Goal: Transaction & Acquisition: Purchase product/service

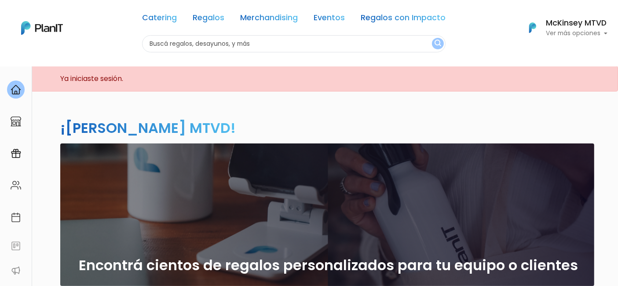
click at [298, 40] on input "text" at bounding box center [294, 43] width 304 height 17
type input "croissants"
click at [432, 38] on button "submit" at bounding box center [438, 43] width 12 height 11
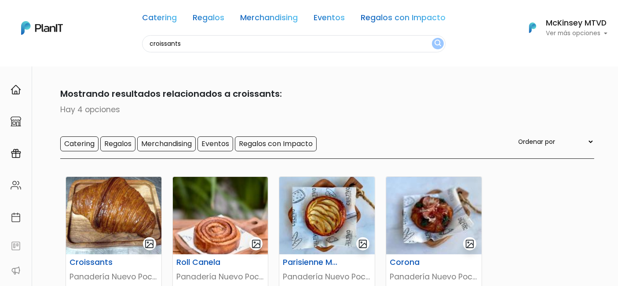
scroll to position [100, 0]
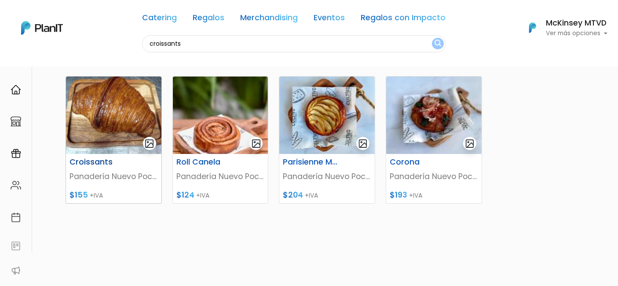
click at [107, 112] on img at bounding box center [114, 115] width 96 height 77
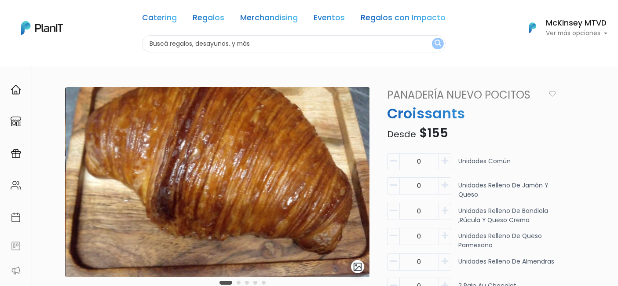
click at [567, 34] on p "Ver más opciones" at bounding box center [577, 33] width 62 height 6
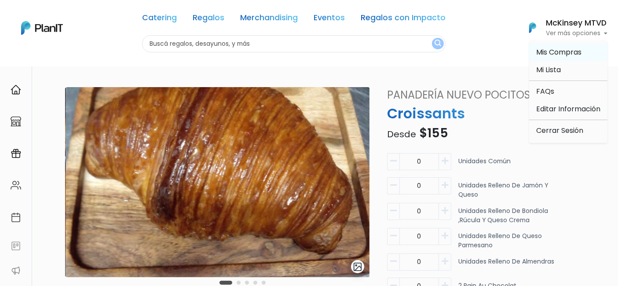
click at [548, 51] on span "Mis Compras" at bounding box center [559, 52] width 45 height 10
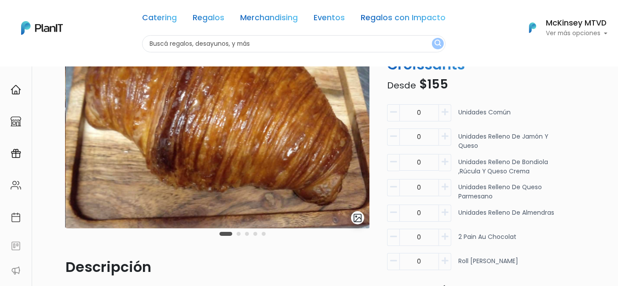
scroll to position [49, 0]
click at [443, 113] on icon "button" at bounding box center [445, 112] width 7 height 8
type input "2"
click at [445, 132] on icon "button" at bounding box center [445, 136] width 7 height 8
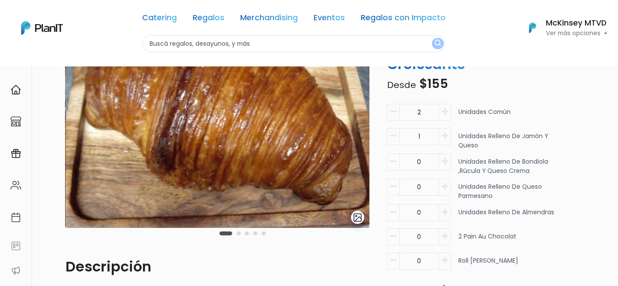
click at [445, 132] on icon "button" at bounding box center [445, 136] width 7 height 8
type input "4"
click at [443, 209] on icon "button" at bounding box center [445, 212] width 7 height 8
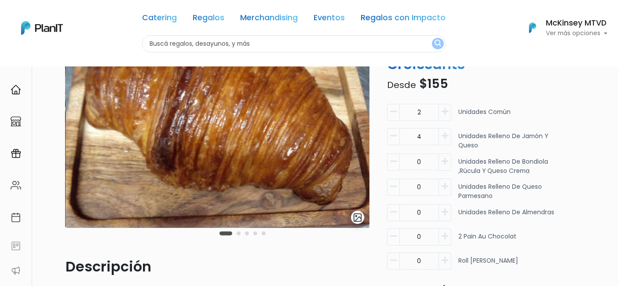
type input "1"
click at [444, 234] on icon "button" at bounding box center [445, 236] width 7 height 8
type input "2"
click at [444, 259] on icon "button" at bounding box center [445, 261] width 7 height 8
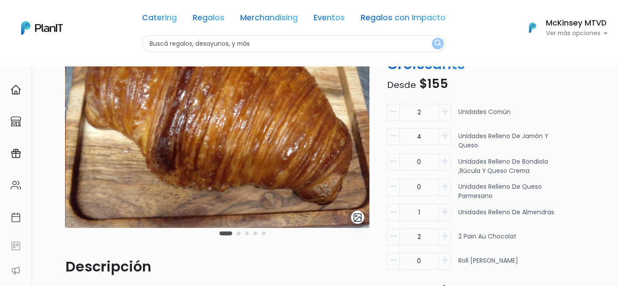
type input "1"
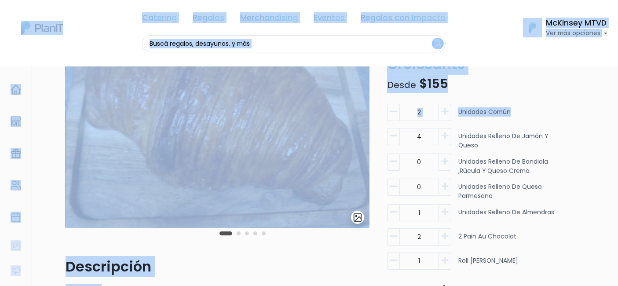
drag, startPoint x: 615, startPoint y: 123, endPoint x: 620, endPoint y: 158, distance: 35.5
click at [618, 158] on html "Catering Regalos Merchandising Eventos Regalos con Impacto Catering Regalos Mer…" at bounding box center [309, 94] width 618 height 286
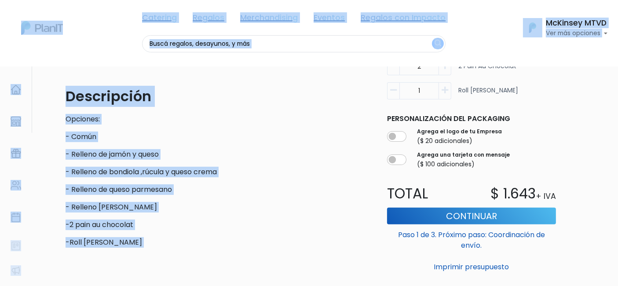
scroll to position [223, 0]
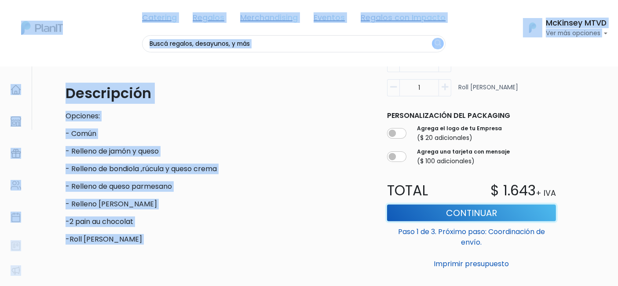
click at [491, 209] on button "Continuar" at bounding box center [471, 213] width 169 height 17
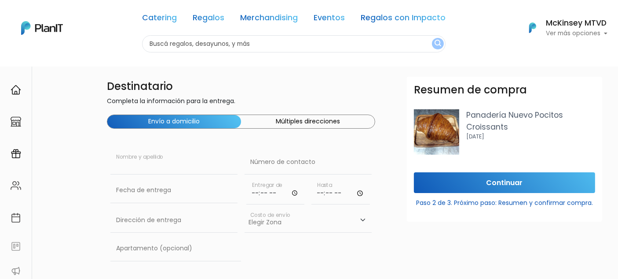
click at [189, 155] on input "text" at bounding box center [173, 162] width 127 height 25
type input "[GEOGRAPHIC_DATA]"
type input "099137184"
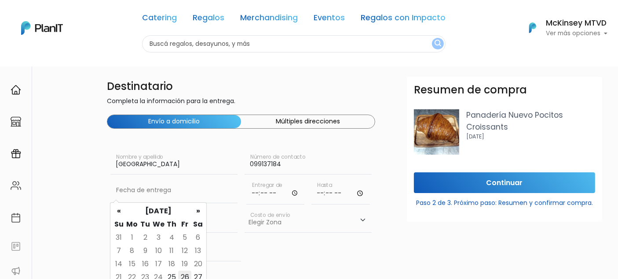
click at [182, 275] on td "26" at bounding box center [184, 276] width 13 height 13
type input "[DATE]"
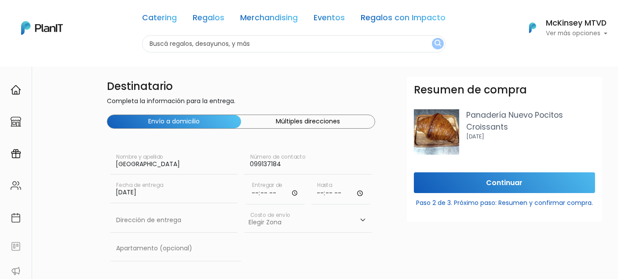
click at [256, 193] on input "time" at bounding box center [276, 191] width 59 height 26
type input "09:00"
type input "09:10"
click at [162, 222] on input "text" at bounding box center [173, 220] width 127 height 25
click at [181, 219] on input "[PERSON_NAME] 1294" at bounding box center [173, 220] width 127 height 25
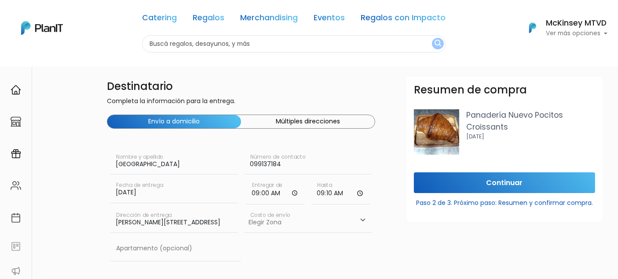
type input "[PERSON_NAME][STREET_ADDRESS]"
click at [161, 250] on input "text" at bounding box center [175, 248] width 131 height 25
type input "704"
click at [281, 224] on select "Elegir [GEOGRAPHIC_DATA]- $600 Oficina- $0 [GEOGRAPHIC_DATA]- $250" at bounding box center [308, 220] width 127 height 25
select select "10"
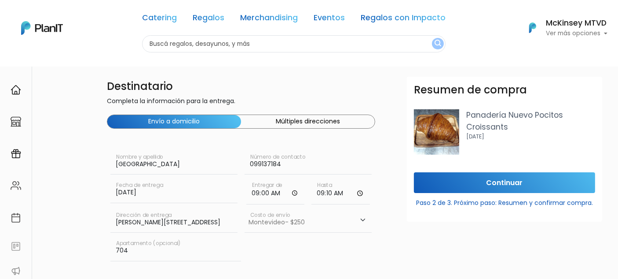
click at [245, 208] on select "Elegir [GEOGRAPHIC_DATA]- $600 Oficina- $0 [GEOGRAPHIC_DATA]- $250" at bounding box center [308, 220] width 127 height 25
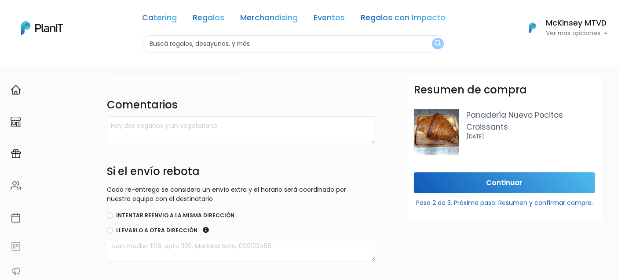
scroll to position [235, 0]
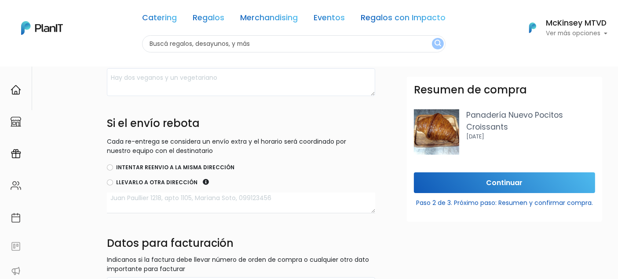
click at [135, 167] on label "Intentar reenvio a la misma dirección" at bounding box center [175, 167] width 118 height 8
click at [113, 167] on input "Intentar reenvio a la misma dirección" at bounding box center [110, 167] width 6 height 6
radio input "true"
click at [500, 178] on input "Continuar" at bounding box center [504, 182] width 181 height 21
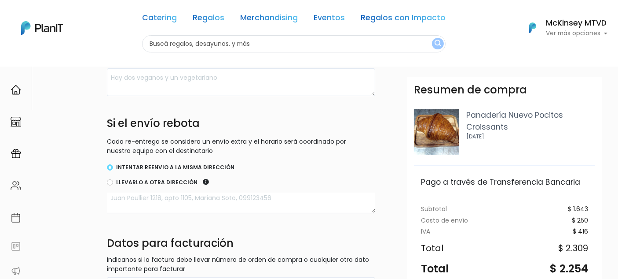
scroll to position [108, 0]
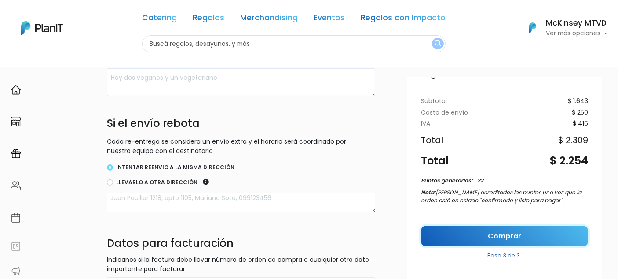
click at [498, 230] on link "Comprar" at bounding box center [504, 235] width 167 height 21
